Goal: Navigation & Orientation: Find specific page/section

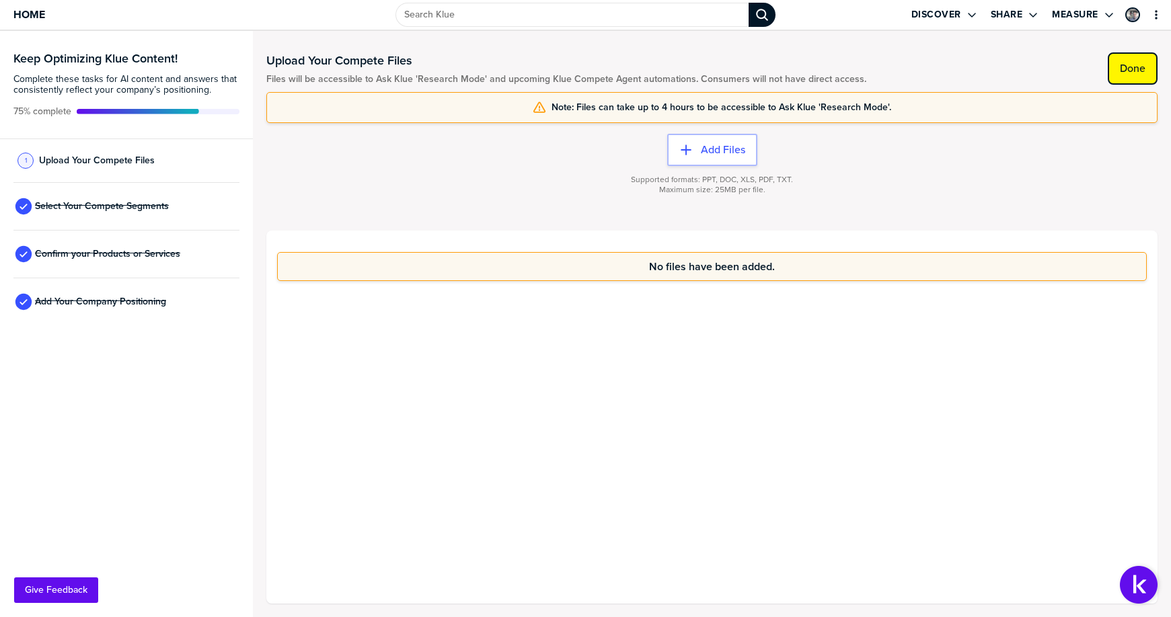
click at [1133, 79] on button "Done" at bounding box center [1132, 68] width 50 height 32
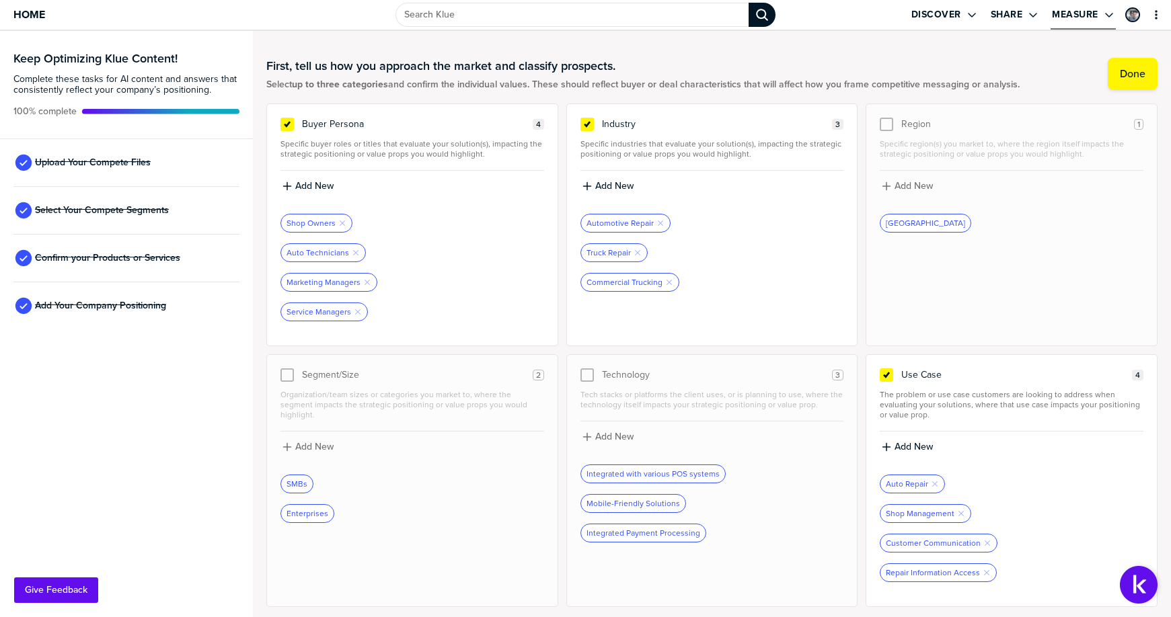
click at [1105, 17] on icon "Open Drop" at bounding box center [1108, 14] width 11 height 11
click at [1038, 10] on icon "Open Drop" at bounding box center [1032, 14] width 11 height 11
click at [976, 10] on icon "Open Drop" at bounding box center [971, 14] width 11 height 11
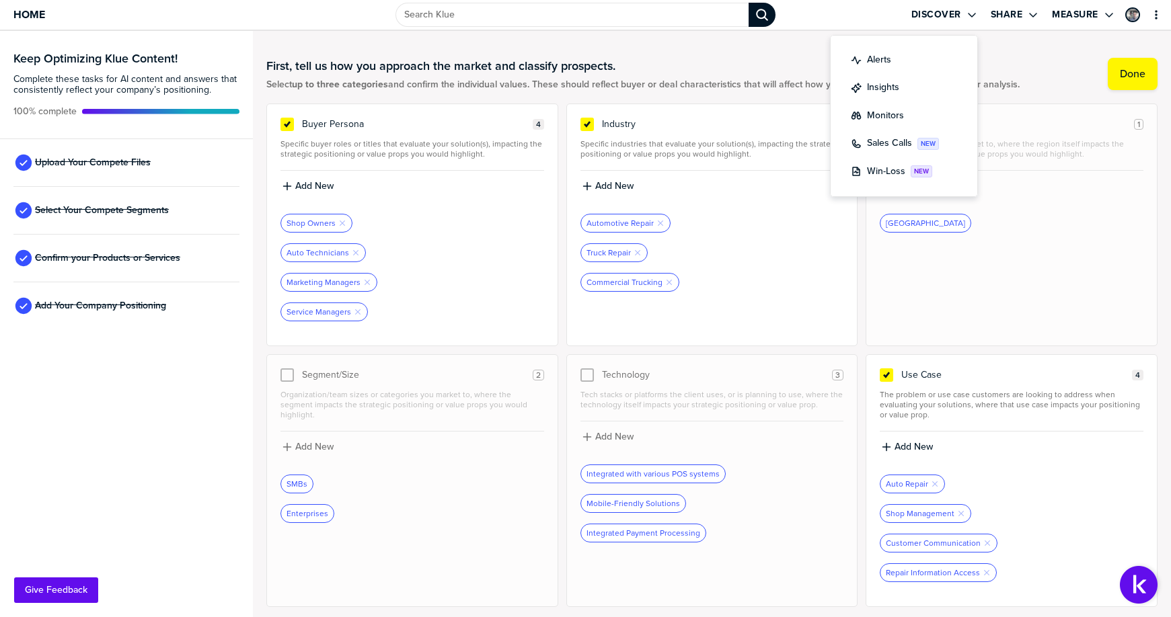
click at [878, 11] on div "Discover Share Measure" at bounding box center [976, 15] width 390 height 30
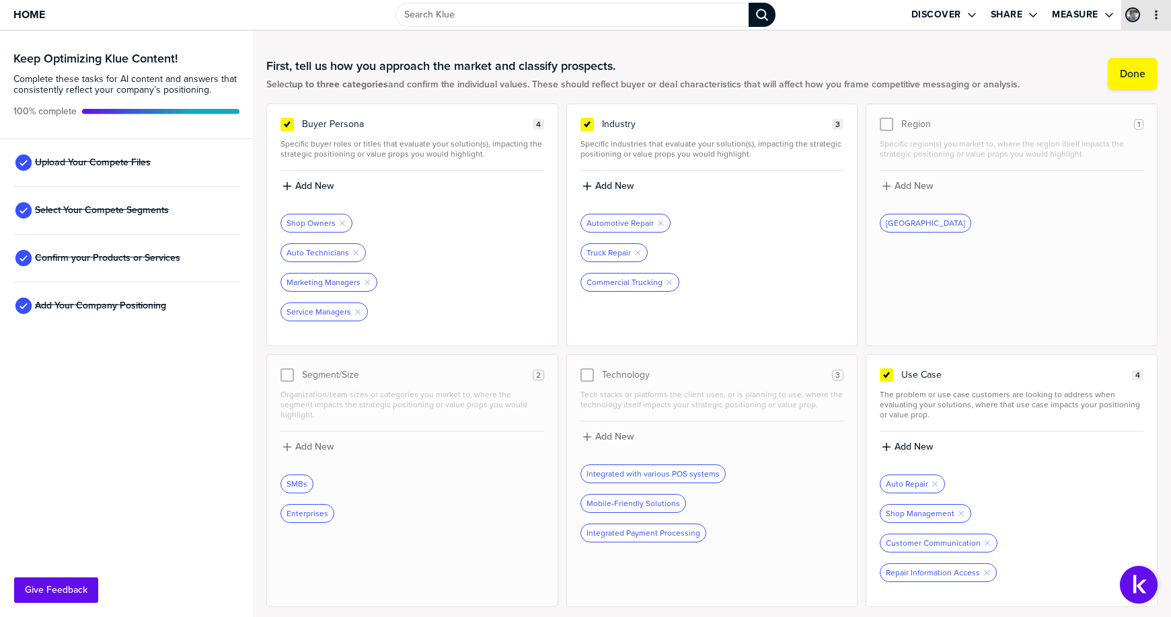
click at [1158, 23] on div "primary" at bounding box center [1146, 15] width 50 height 30
click at [1157, 18] on icon "primary" at bounding box center [1155, 14] width 11 height 11
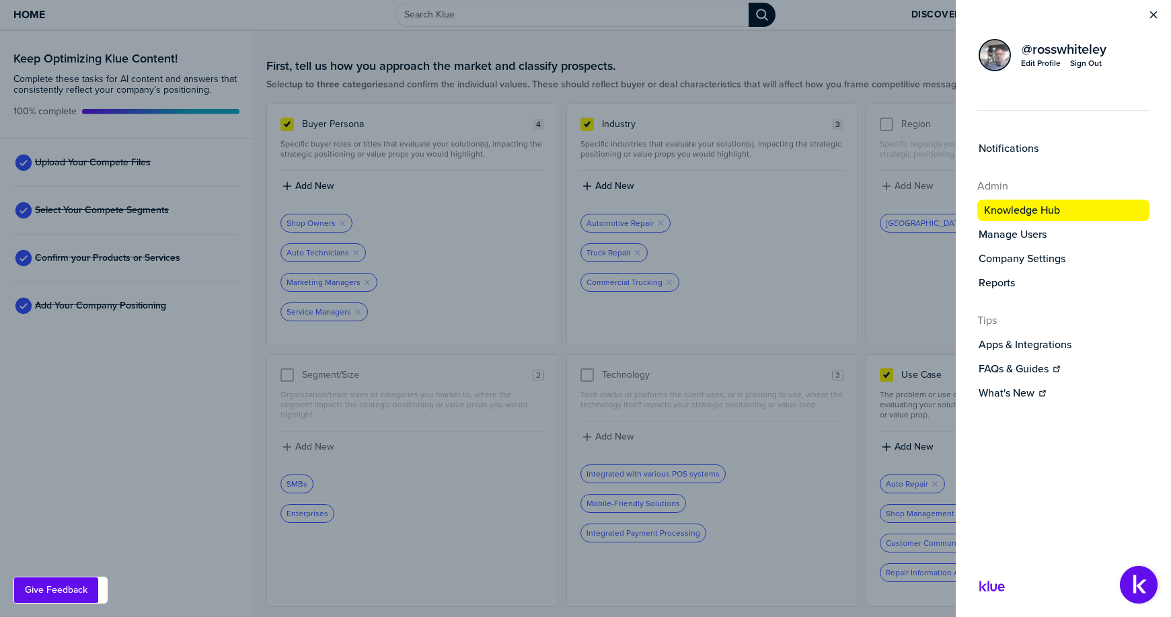
click at [1157, 18] on icon "Close Menu" at bounding box center [1153, 14] width 11 height 11
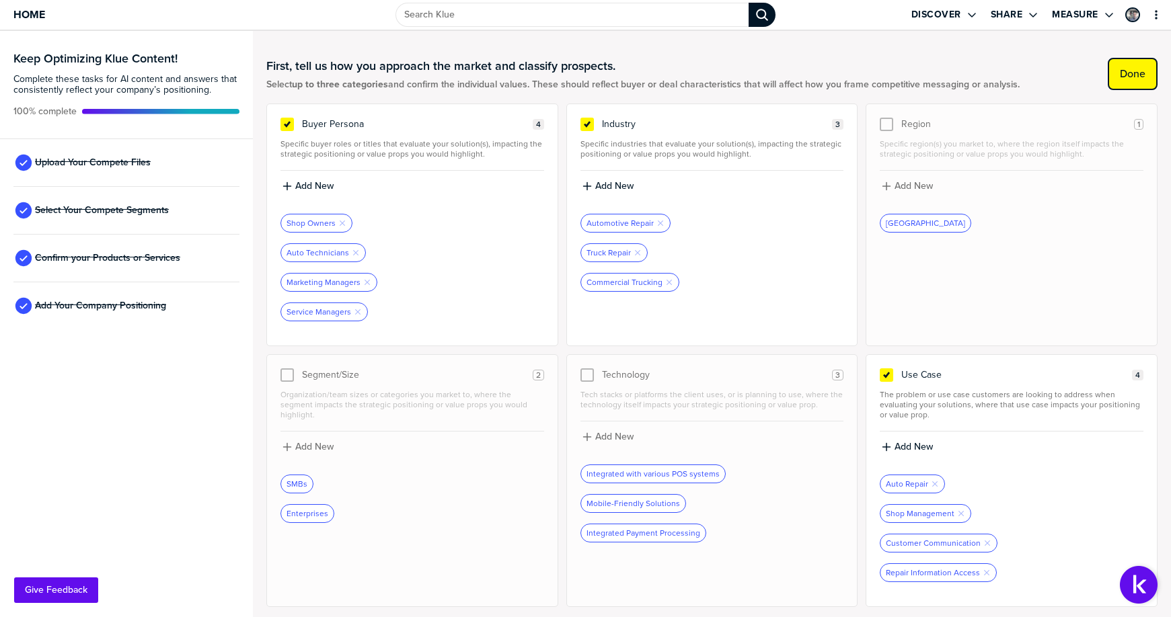
click at [1137, 80] on label "Done" at bounding box center [1133, 73] width 26 height 13
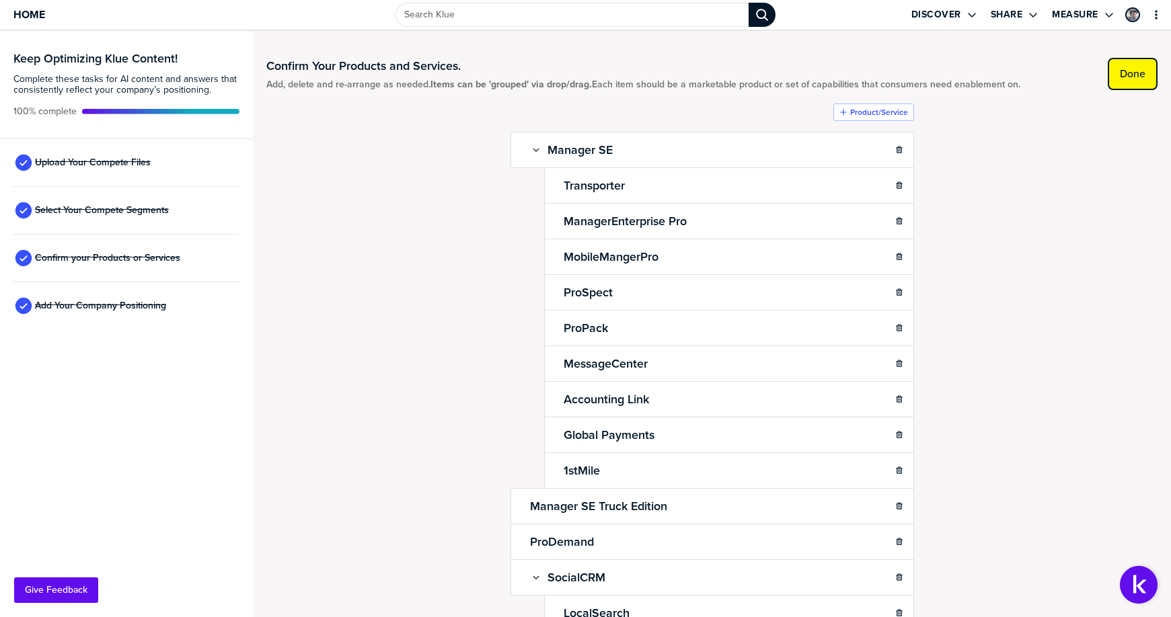
click at [1127, 77] on label "Done" at bounding box center [1133, 73] width 26 height 13
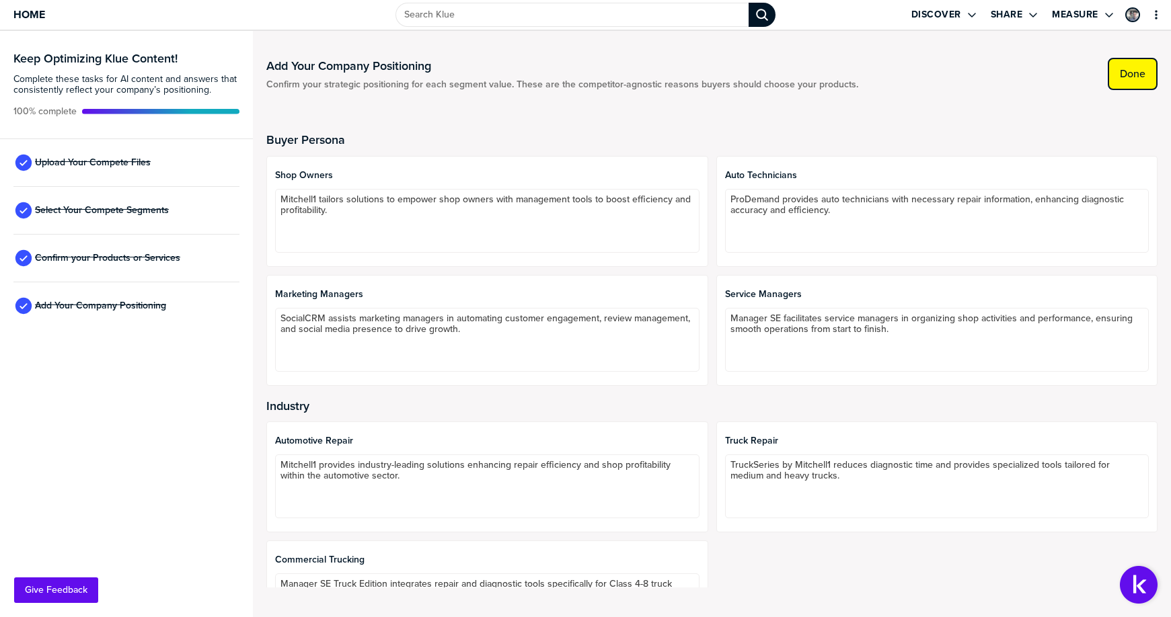
click at [1143, 79] on label "Done" at bounding box center [1133, 73] width 26 height 13
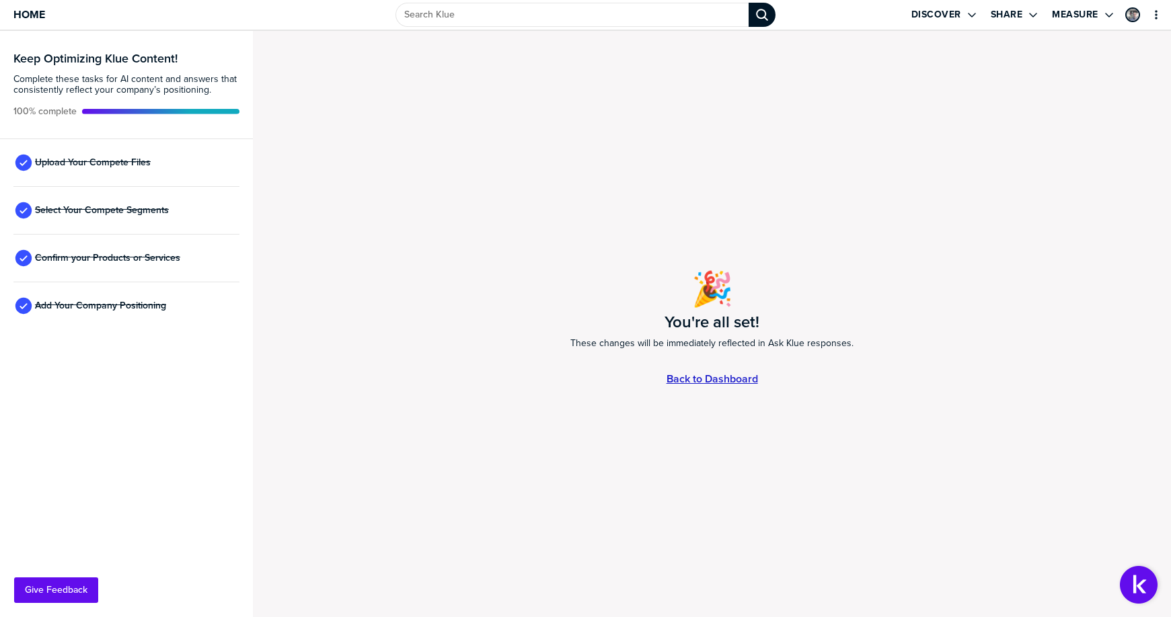
click at [711, 378] on link "Back to Dashboard" at bounding box center [711, 378] width 91 height 11
